Goal: Task Accomplishment & Management: Use online tool/utility

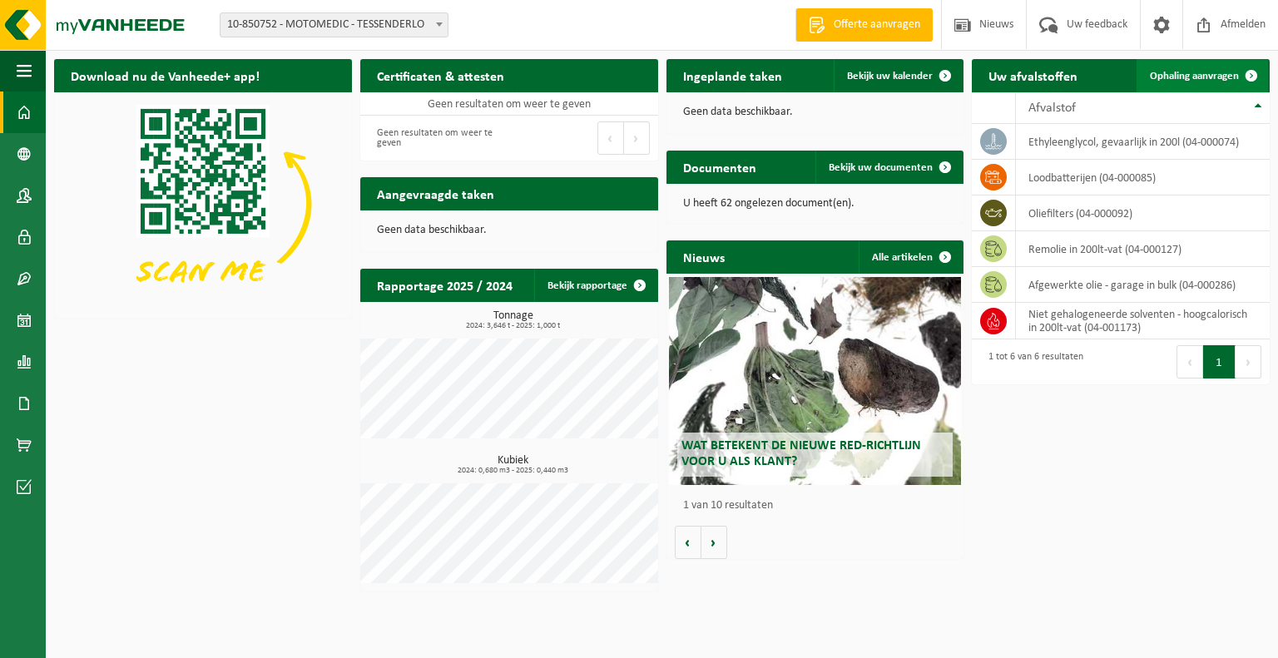
click at [1227, 76] on span "Ophaling aanvragen" at bounding box center [1194, 76] width 89 height 11
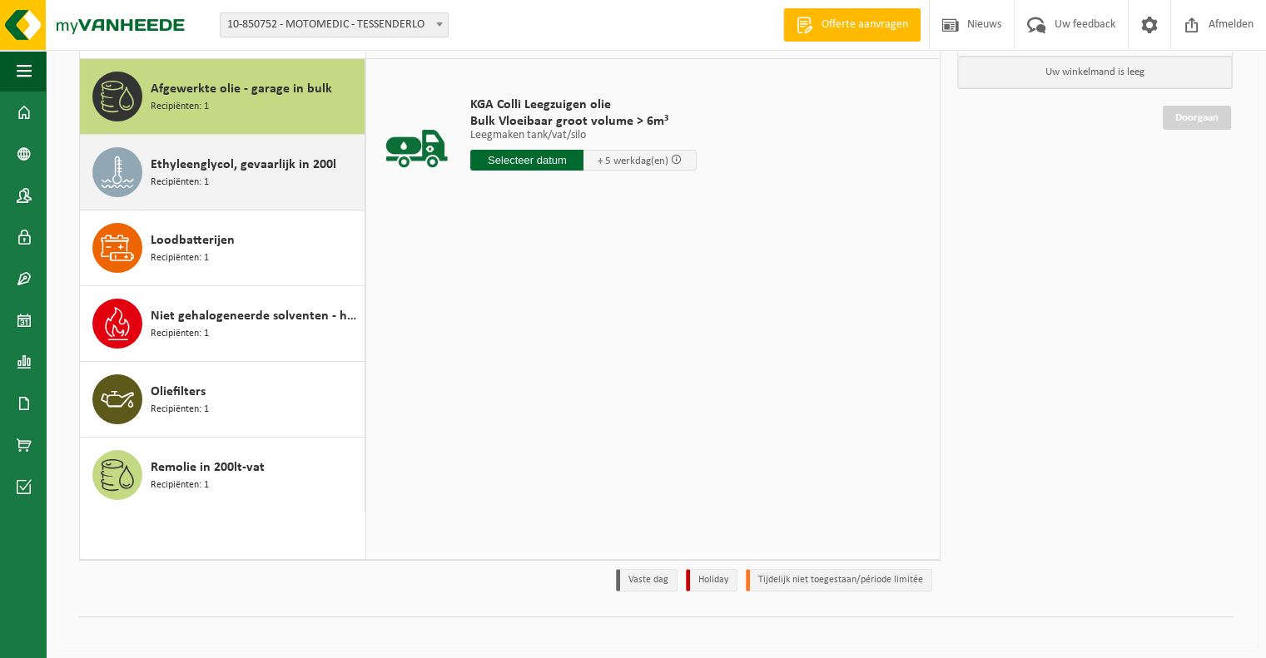
scroll to position [153, 0]
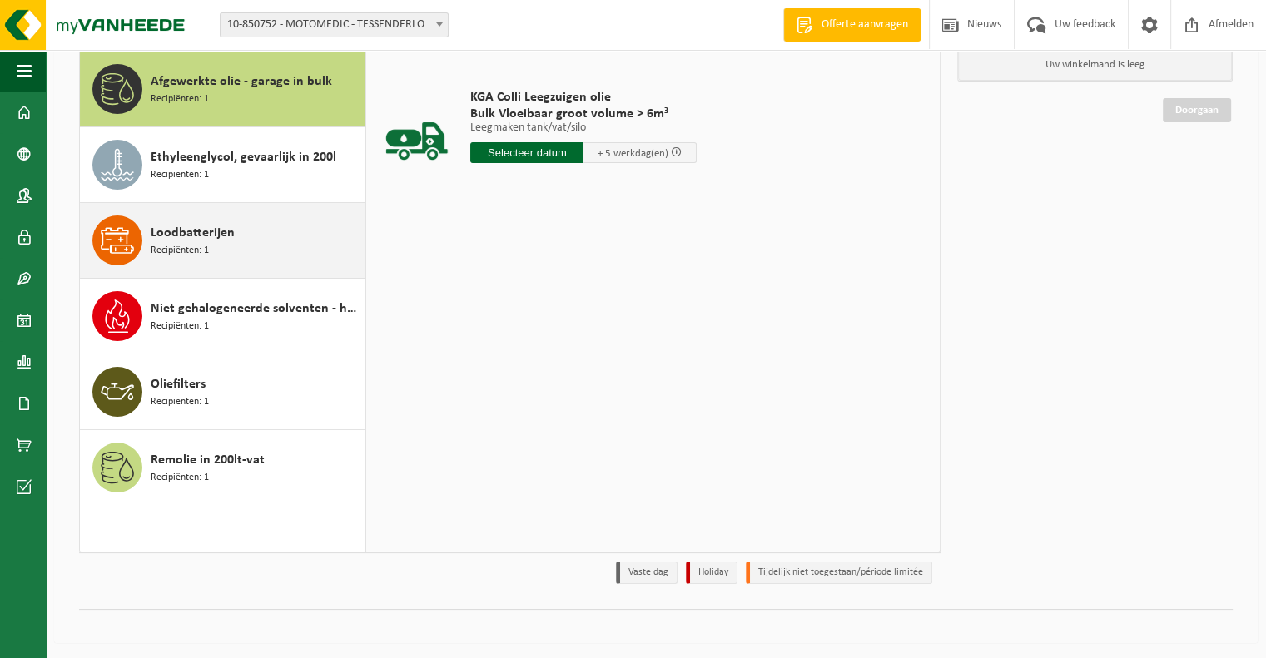
click at [186, 240] on span "Loodbatterijen" at bounding box center [193, 233] width 84 height 20
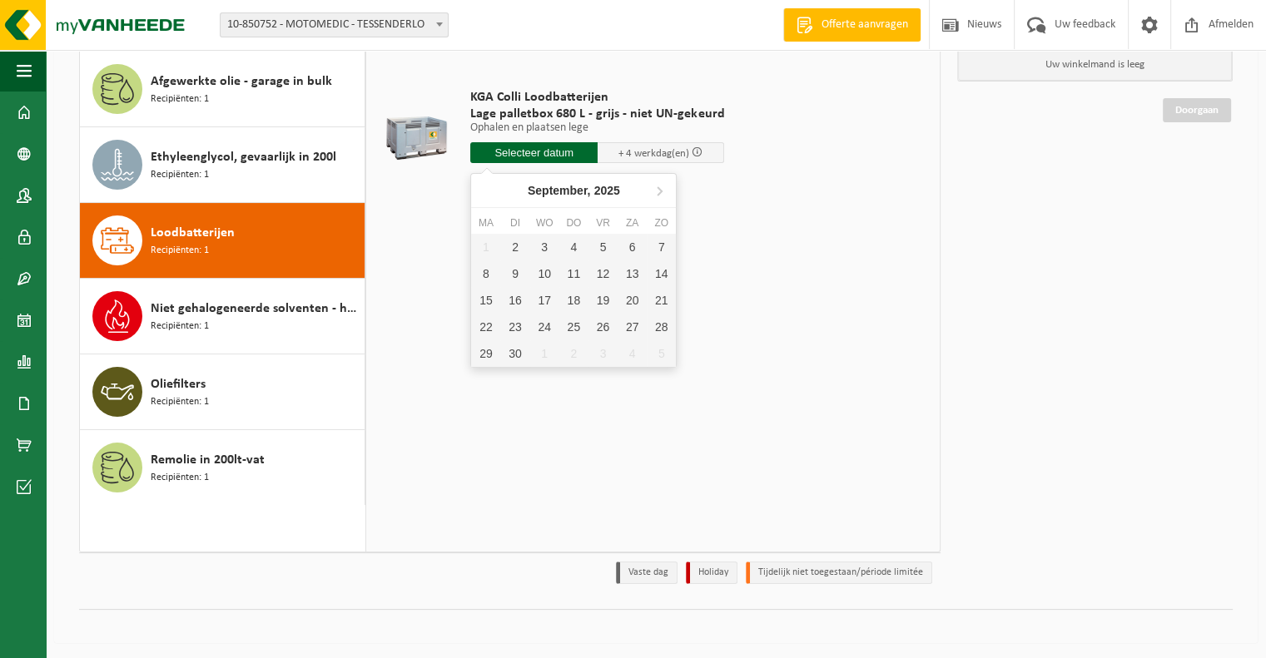
click at [542, 149] on input "text" at bounding box center [533, 152] width 127 height 21
click at [544, 274] on div "10" at bounding box center [544, 273] width 29 height 27
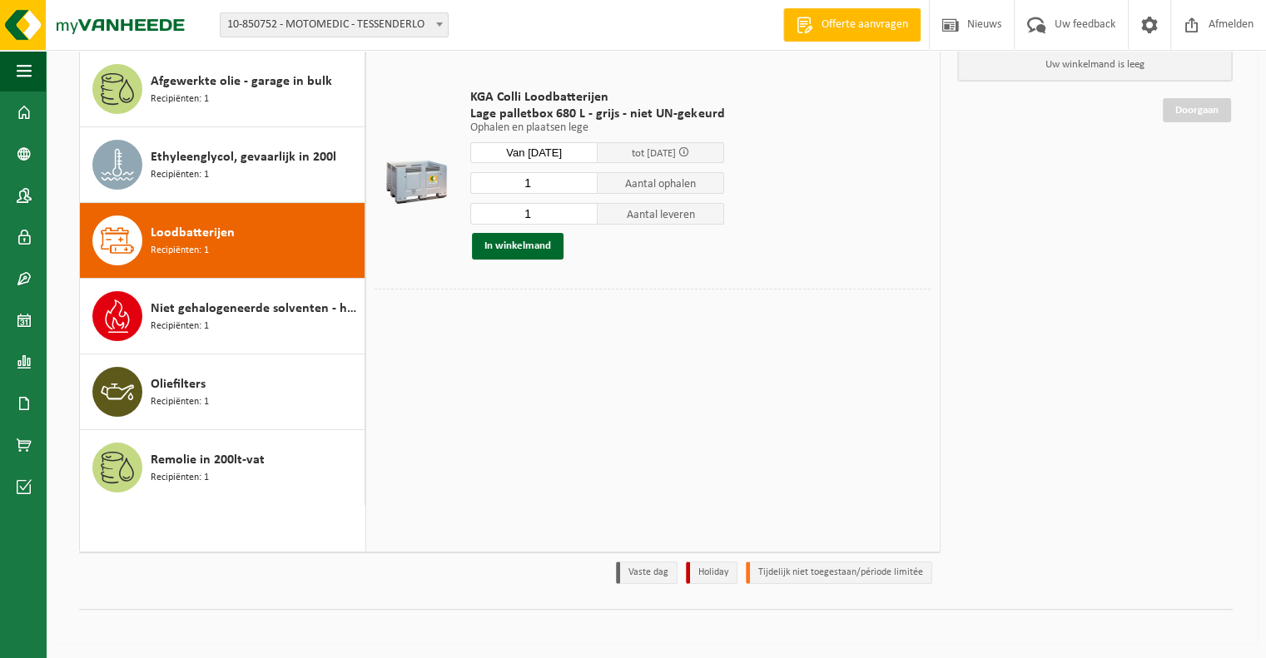
click at [568, 151] on input "Van 2025-09-10" at bounding box center [533, 152] width 127 height 21
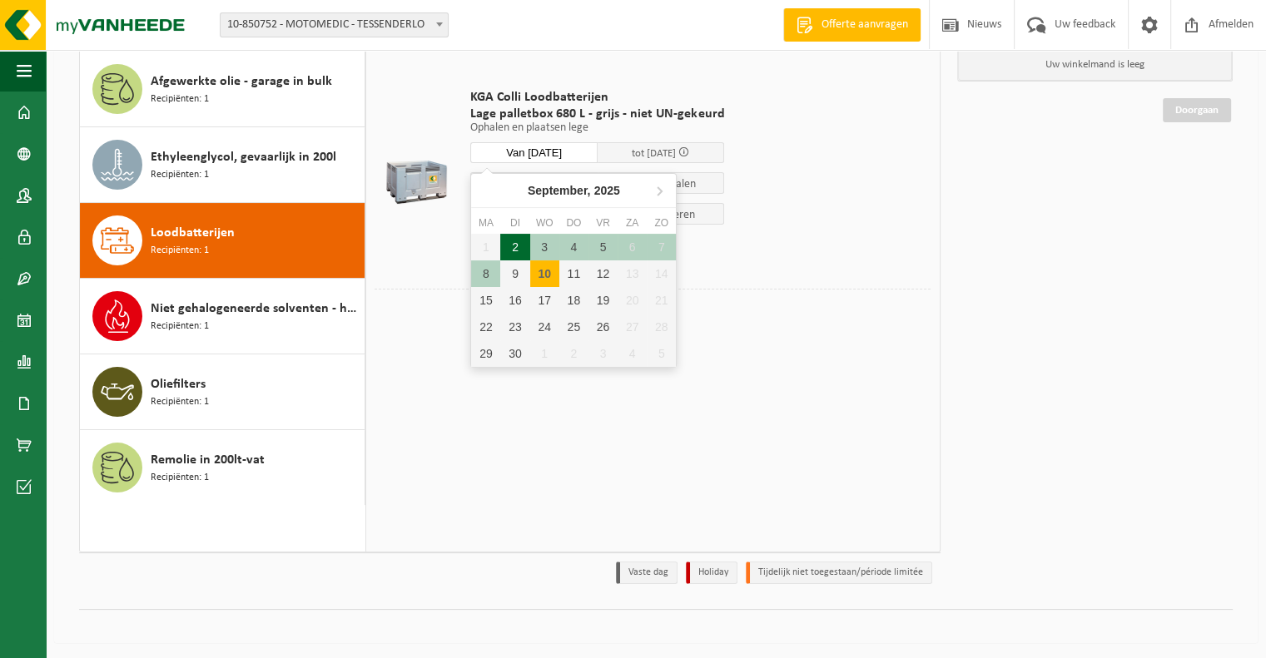
click at [523, 245] on div "2" at bounding box center [514, 247] width 29 height 27
type input "Van 2025-09-02"
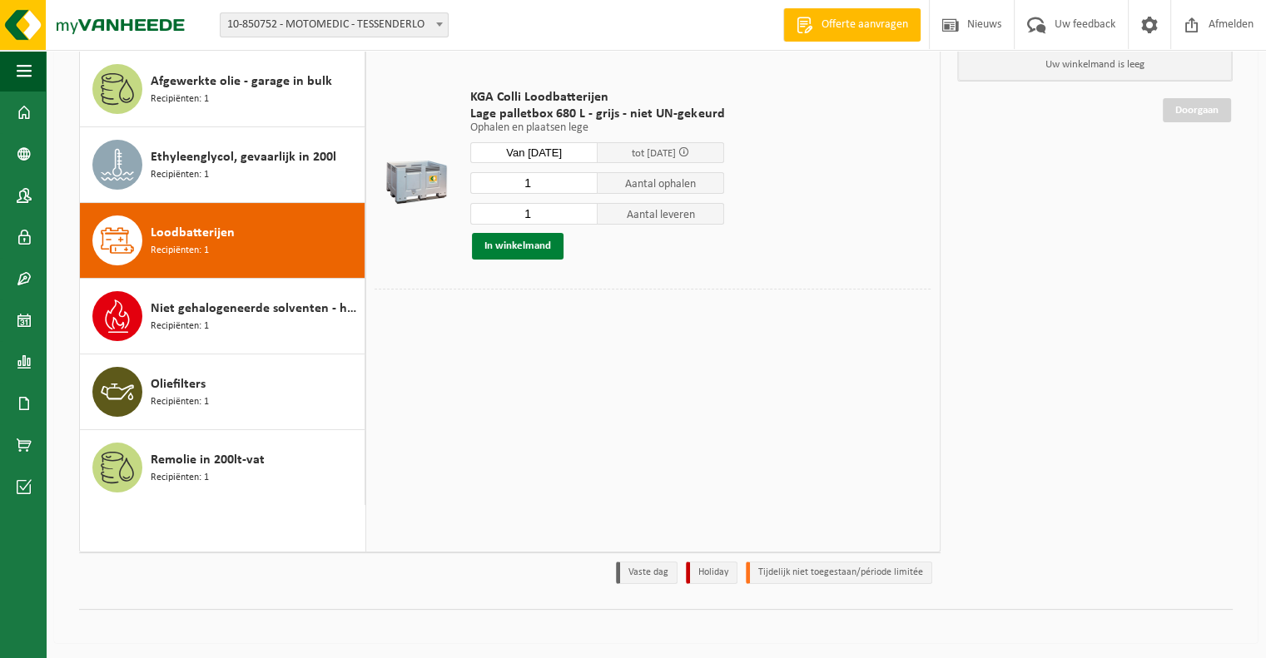
click at [512, 250] on button "In winkelmand" at bounding box center [518, 246] width 92 height 27
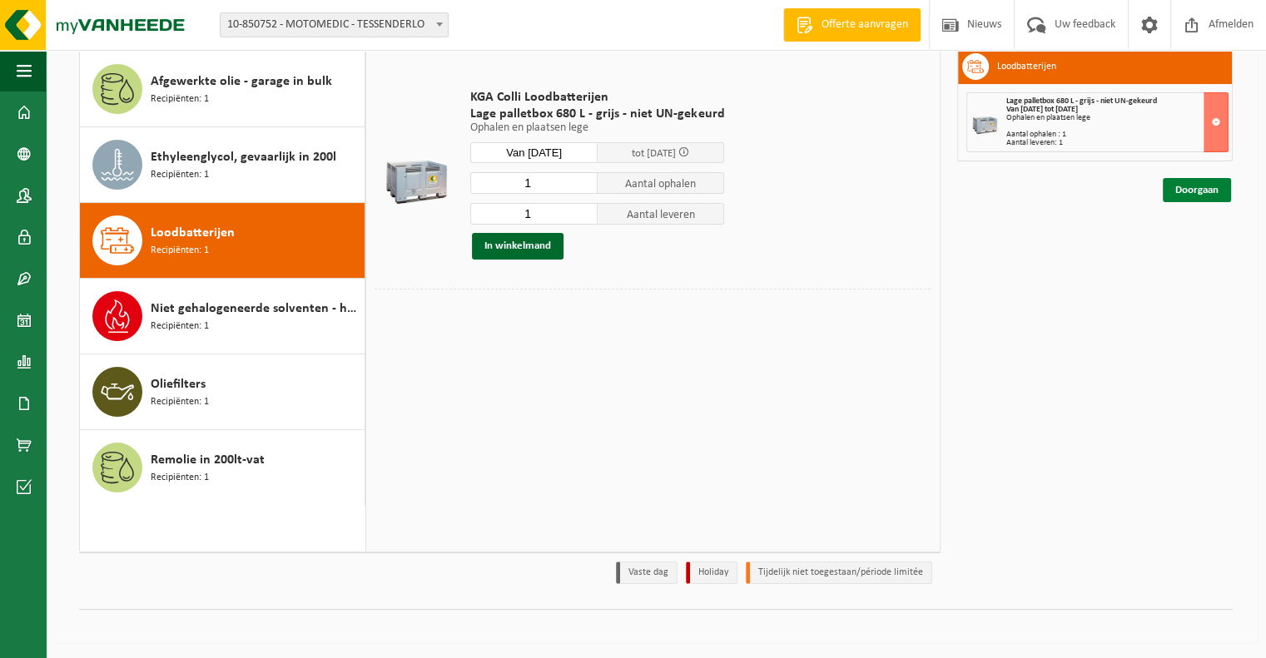
click at [1210, 187] on link "Doorgaan" at bounding box center [1196, 190] width 68 height 24
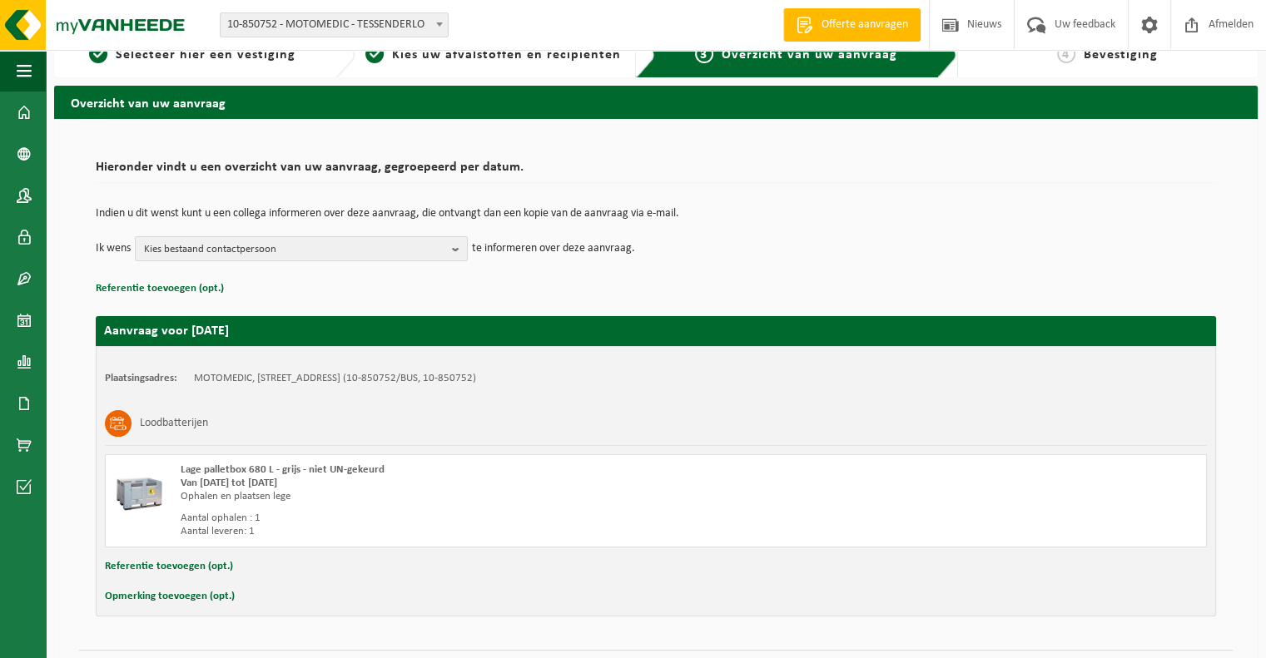
scroll to position [67, 0]
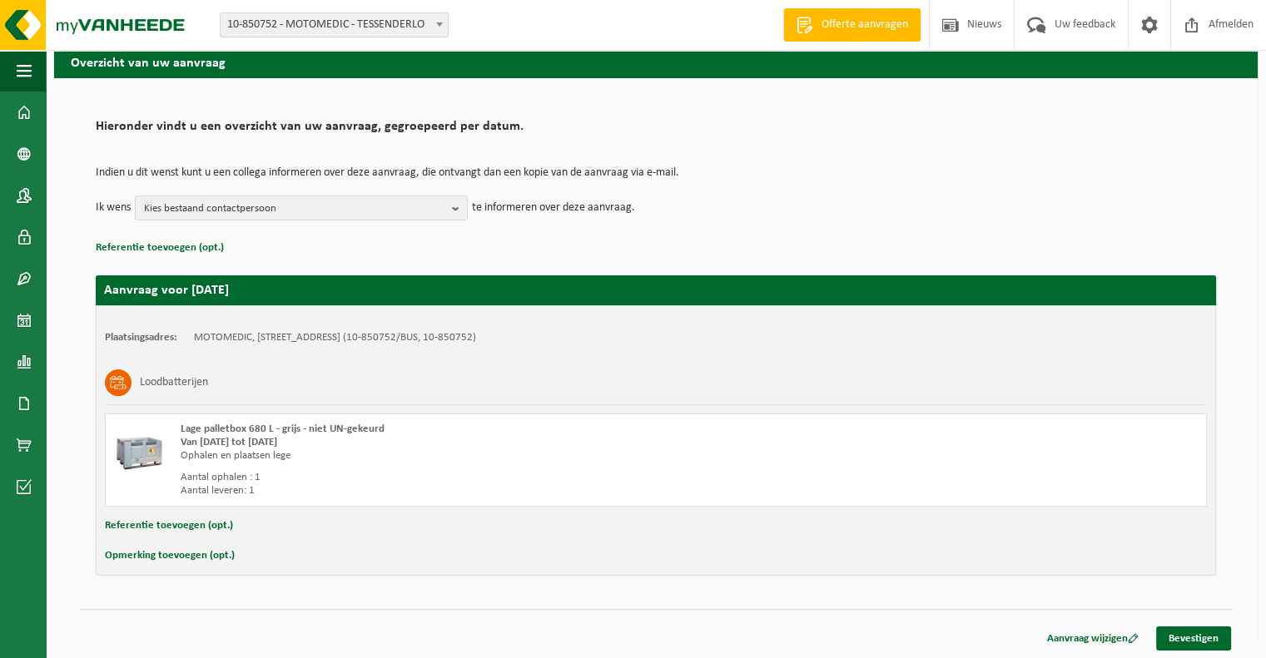
click at [209, 555] on button "Opmerking toevoegen (opt.)" at bounding box center [170, 556] width 130 height 22
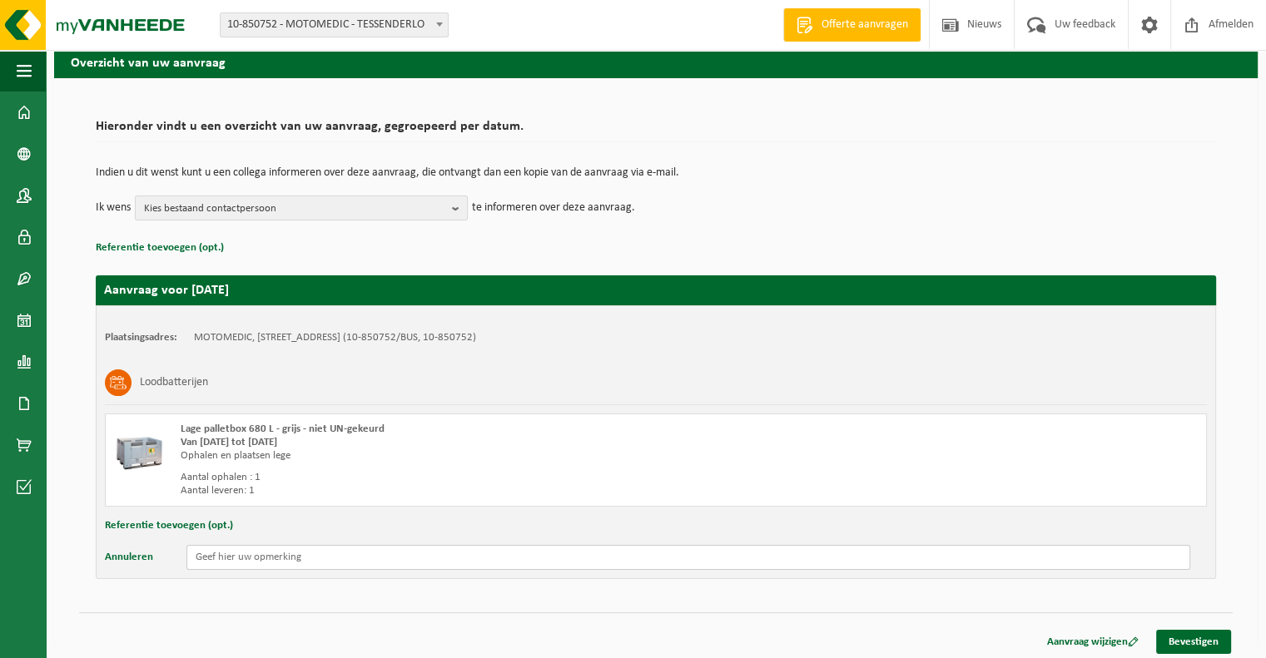
click at [290, 563] on input "text" at bounding box center [688, 557] width 1004 height 25
click at [257, 558] on input "Niet op Vrijdag aub. Dan is er niemand in de werkplaats." at bounding box center [688, 557] width 1004 height 25
click at [233, 553] on input "Niet op Vrijdagagen aub. Dan is er niemand in de werkplaats." at bounding box center [688, 557] width 1004 height 25
click at [270, 555] on input "Niet op vrijdagagen aub. Dan is er niemand in de werkplaats." at bounding box center [688, 557] width 1004 height 25
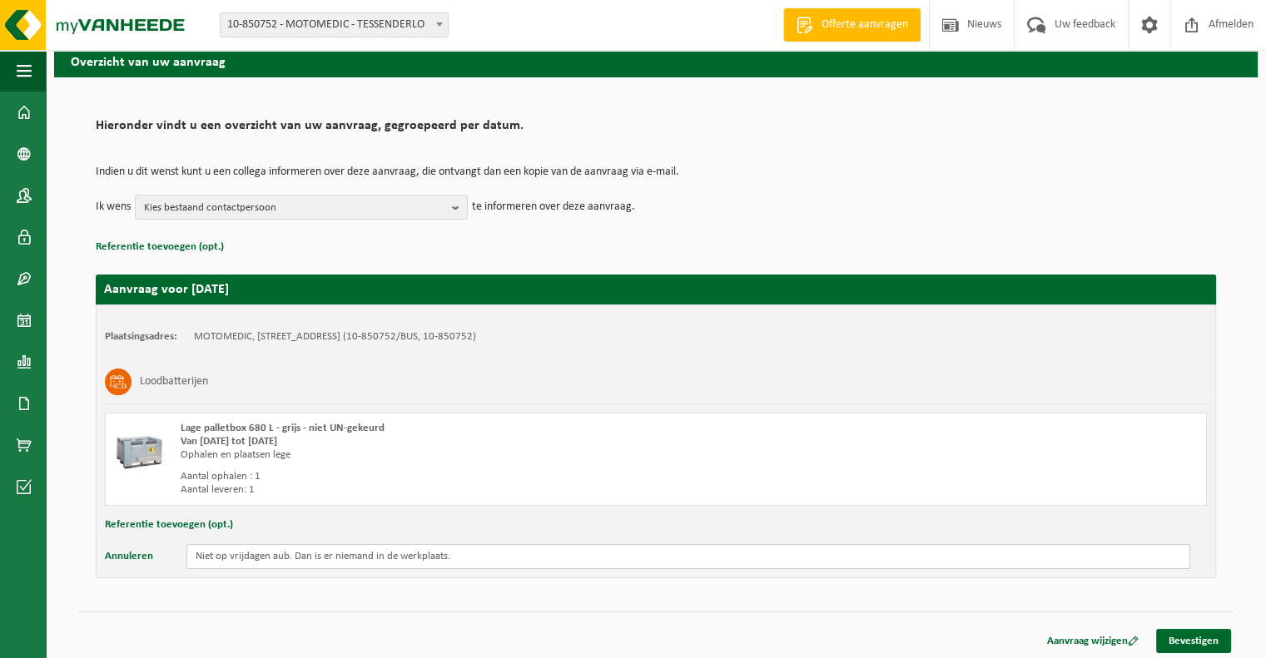
scroll to position [71, 0]
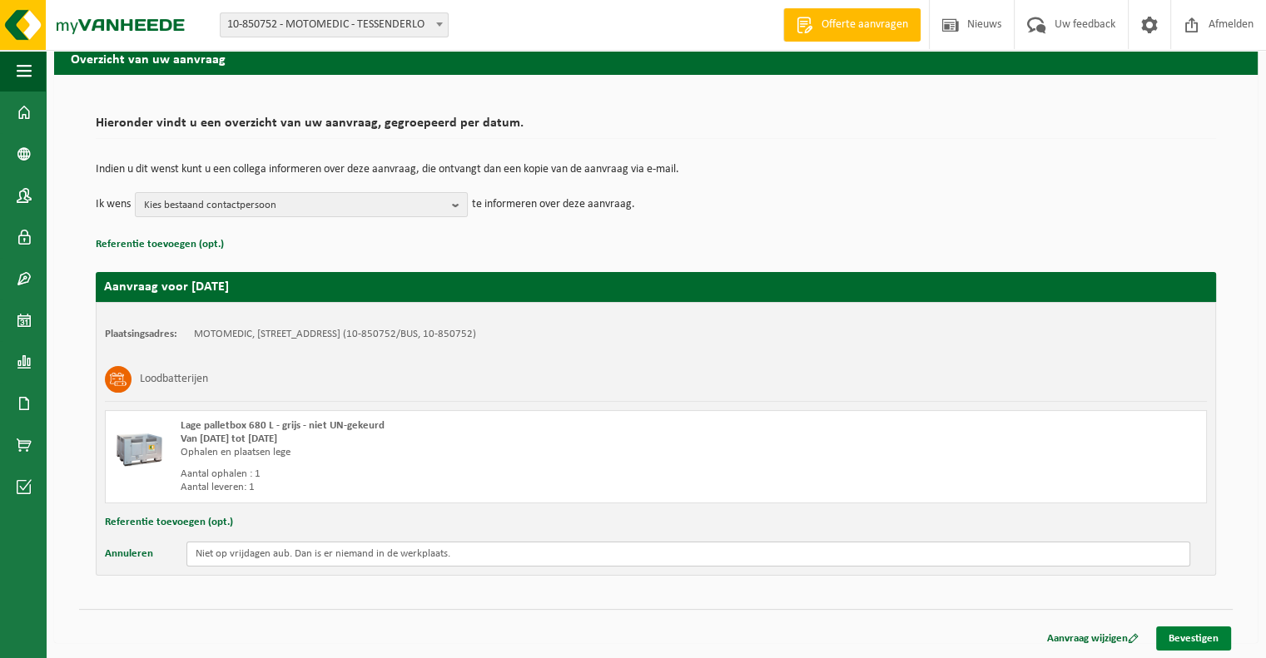
type input "Niet op vrijdagen aub. Dan is er niemand in de werkplaats."
click at [1206, 632] on link "Bevestigen" at bounding box center [1193, 639] width 75 height 24
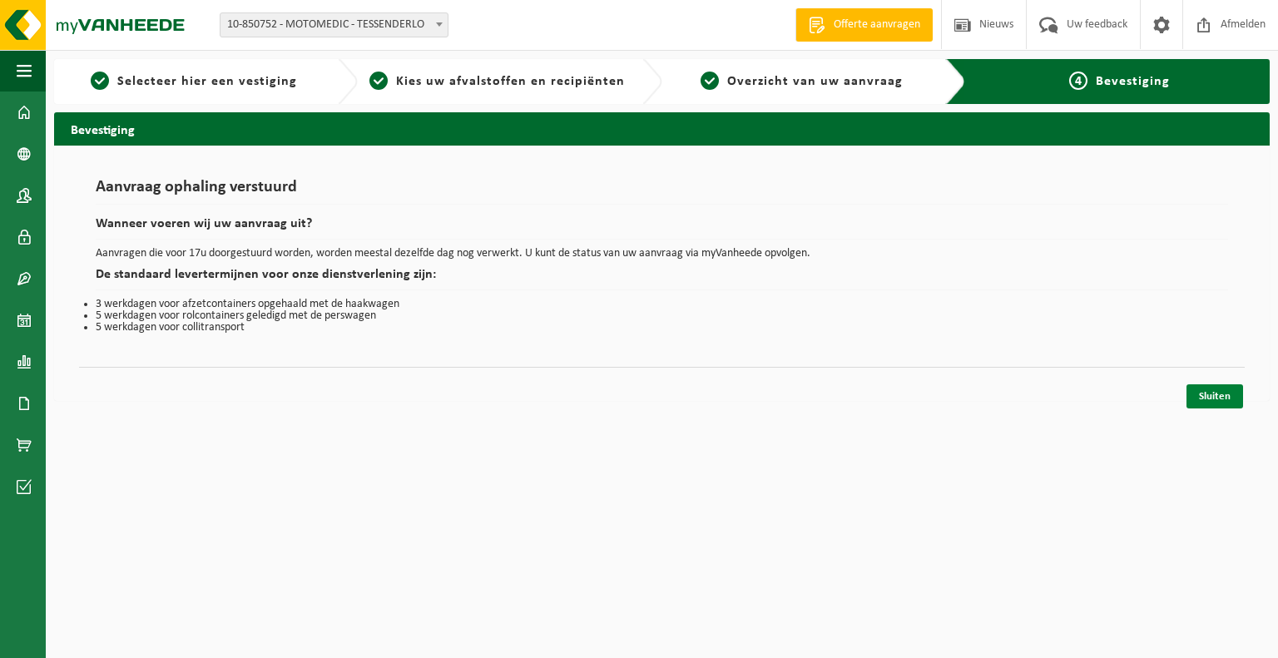
click at [1207, 388] on link "Sluiten" at bounding box center [1215, 396] width 57 height 24
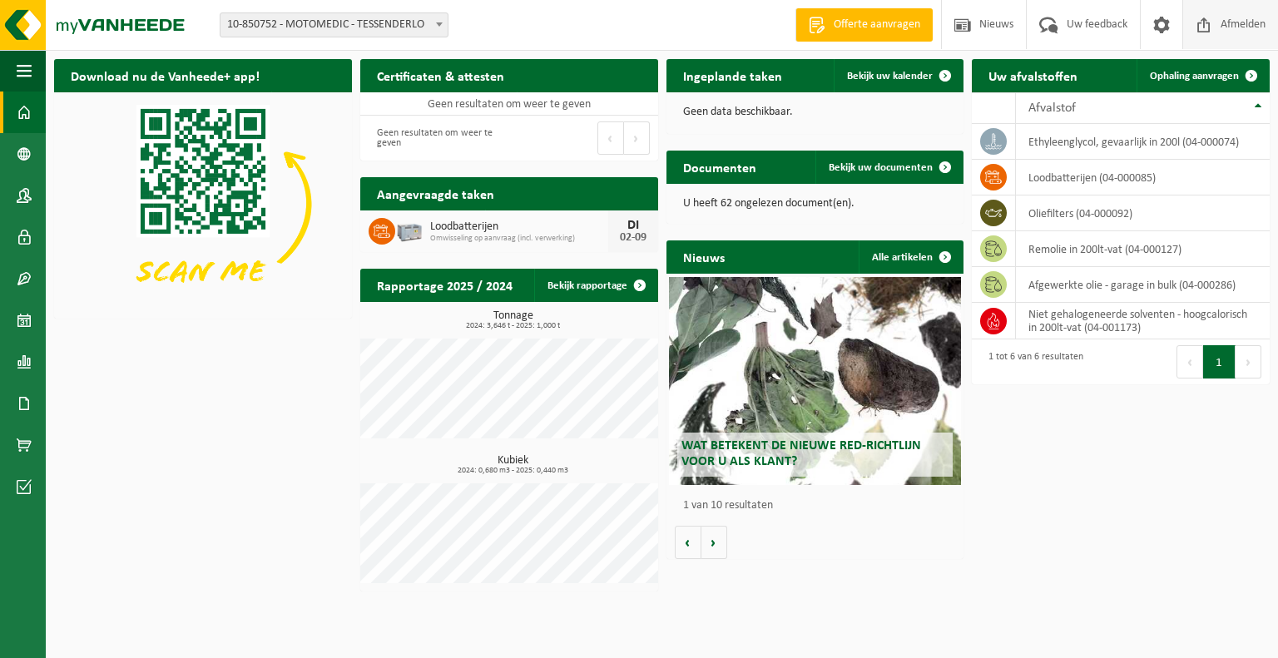
click at [1246, 20] on span "Afmelden" at bounding box center [1243, 24] width 53 height 49
